Goal: Entertainment & Leisure: Consume media (video, audio)

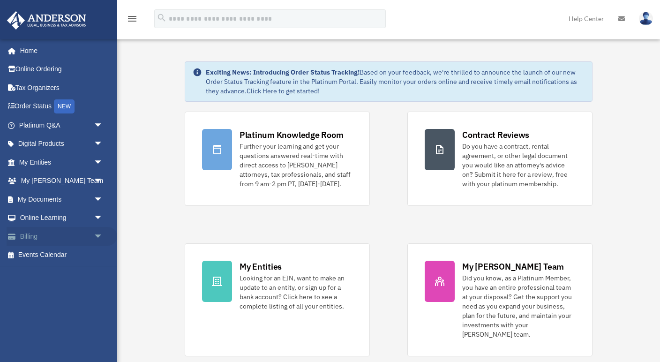
click at [28, 234] on link "Billing arrow_drop_down" at bounding box center [62, 236] width 111 height 19
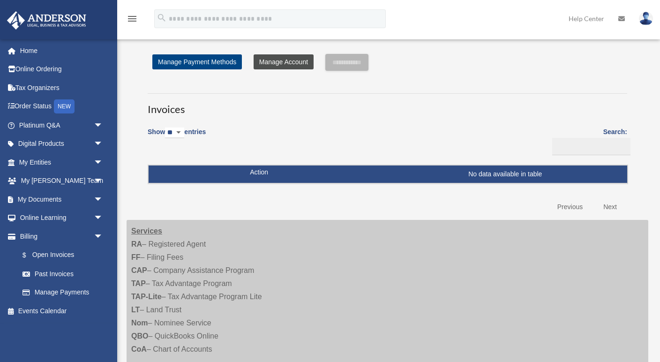
click at [283, 60] on link "Manage Account" at bounding box center [284, 61] width 60 height 15
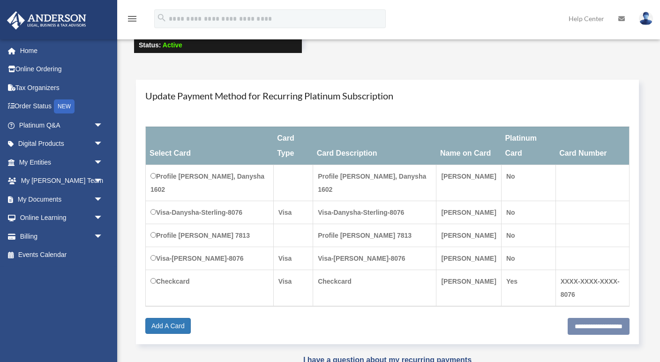
scroll to position [72, 0]
click at [55, 214] on link "Online Learning arrow_drop_down" at bounding box center [62, 218] width 111 height 19
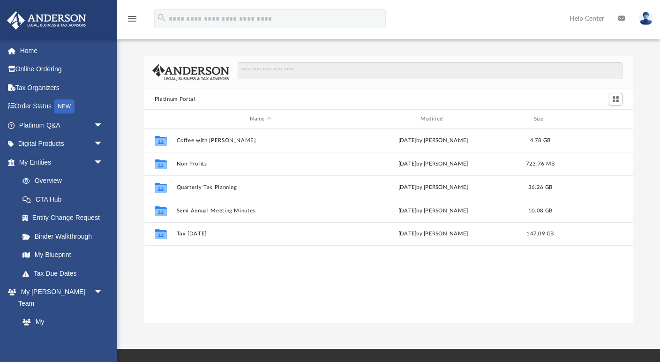
scroll to position [0, 0]
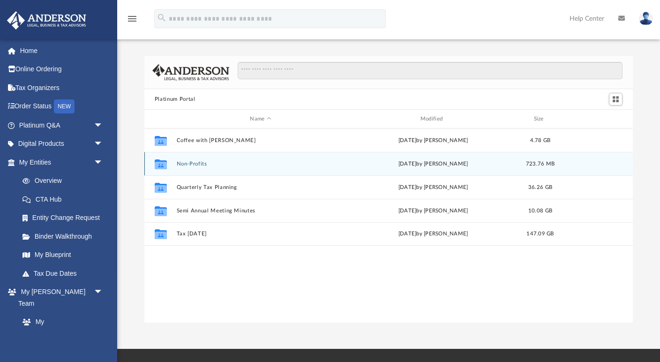
click at [192, 163] on button "Non-Profits" at bounding box center [260, 164] width 168 height 6
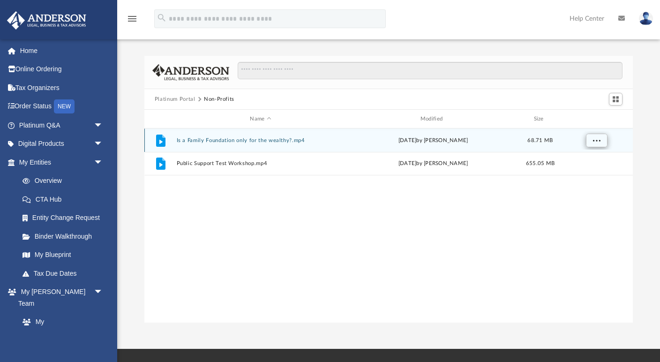
click at [595, 139] on span "More options" at bounding box center [597, 139] width 8 height 5
click at [229, 139] on button "Is a Family Foundation only for the wealthy?.mp4" at bounding box center [260, 140] width 168 height 6
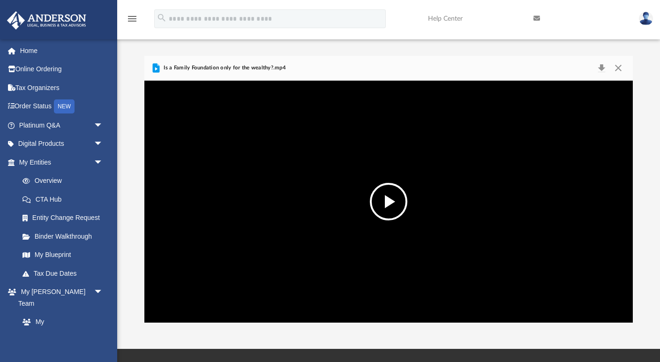
scroll to position [0, 0]
click at [618, 68] on button "Close" at bounding box center [618, 67] width 17 height 13
